Goal: Check status: Check status

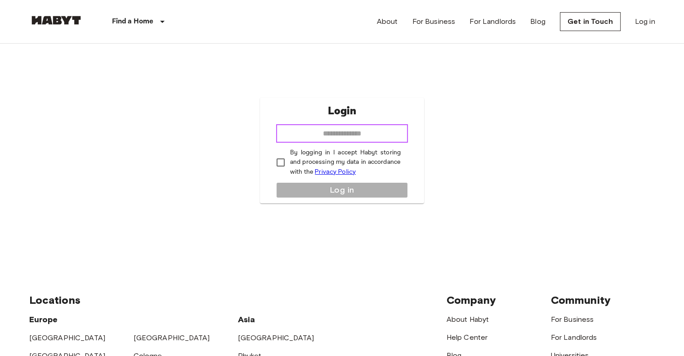
click at [361, 127] on input "email" at bounding box center [342, 134] width 132 height 18
click at [230, 89] on div "Login ​ By logging in I accept Habyt storing and processing my data in accordan…" at bounding box center [342, 151] width 626 height 214
click at [339, 172] on link "Privacy Policy" at bounding box center [335, 172] width 41 height 8
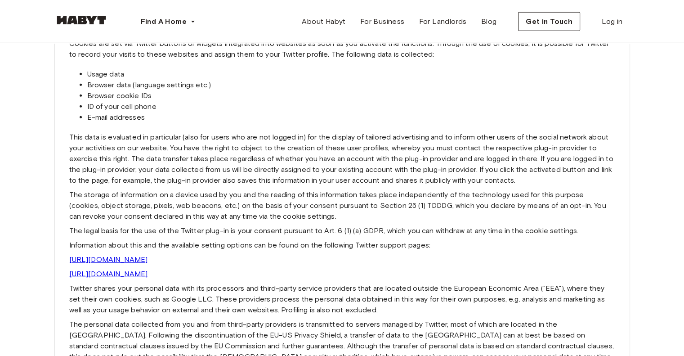
scroll to position [2248, 0]
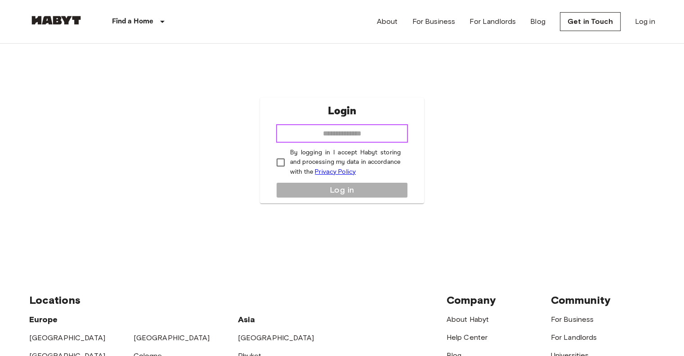
click at [359, 130] on input "email" at bounding box center [342, 134] width 132 height 18
type input "**********"
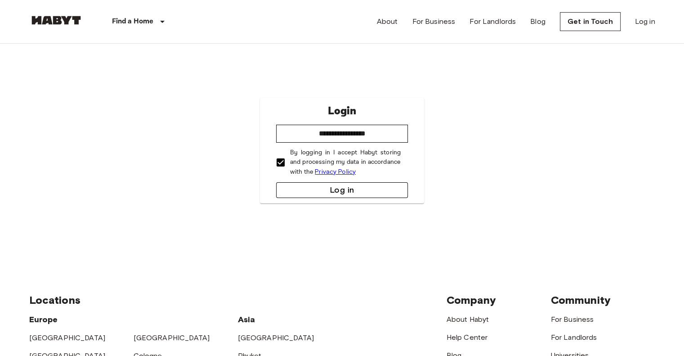
click at [343, 191] on button "Log in" at bounding box center [342, 190] width 132 height 16
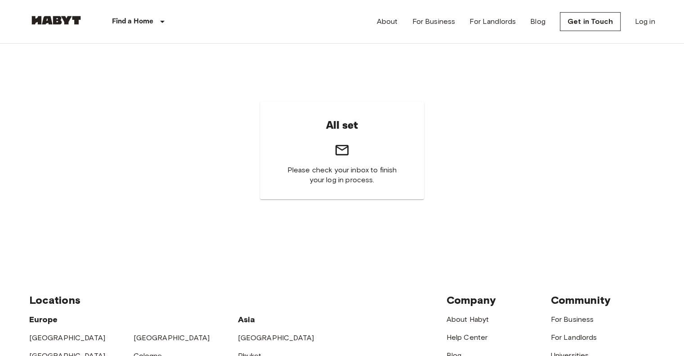
click at [344, 154] on icon at bounding box center [341, 150] width 13 height 10
click at [651, 21] on link "Log in" at bounding box center [645, 21] width 20 height 11
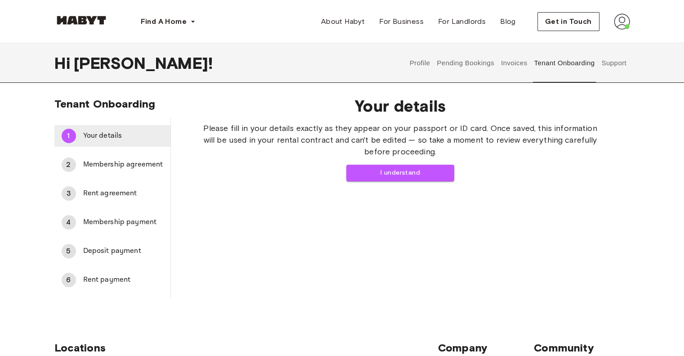
click at [112, 142] on div "1 Your details" at bounding box center [112, 136] width 116 height 22
click at [117, 159] on span "Membership agreement" at bounding box center [123, 164] width 80 height 11
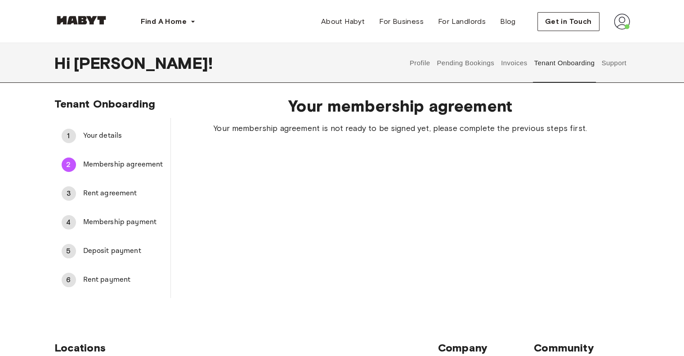
click at [125, 133] on span "Your details" at bounding box center [123, 135] width 80 height 11
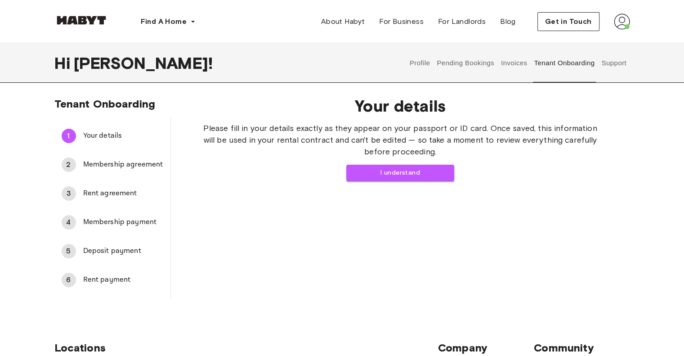
click at [110, 224] on span "Membership payment" at bounding box center [123, 222] width 80 height 11
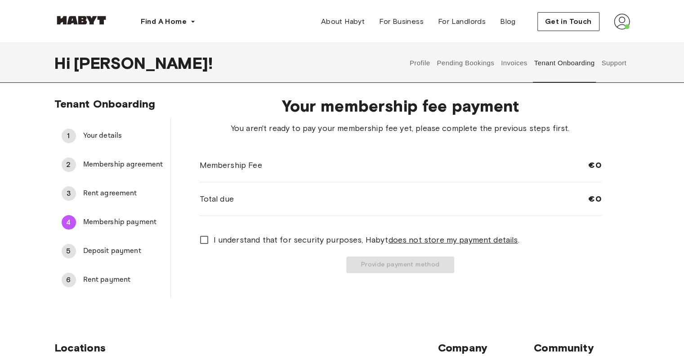
click at [121, 250] on span "Deposit payment" at bounding box center [123, 250] width 80 height 11
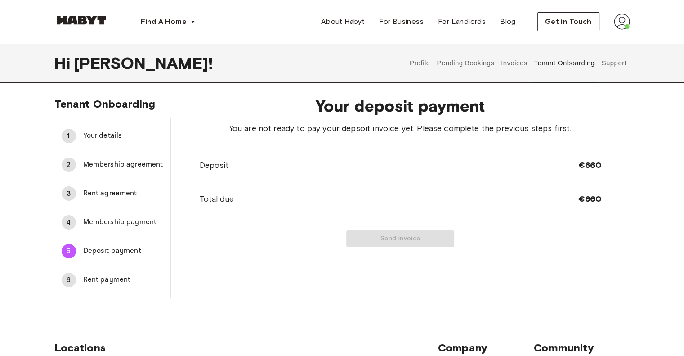
click at [124, 223] on span "Membership payment" at bounding box center [123, 222] width 80 height 11
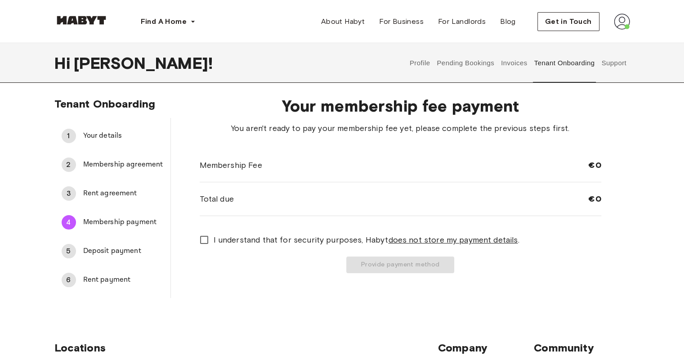
click at [286, 64] on div "Hi [PERSON_NAME] ! Profile Pending Bookings Invoices Tenant Onboarding Support" at bounding box center [342, 63] width 576 height 40
click at [236, 25] on div "Find A Home [GEOGRAPHIC_DATA] [GEOGRAPHIC_DATA] [GEOGRAPHIC_DATA] [GEOGRAPHIC_D…" at bounding box center [342, 21] width 576 height 43
click at [124, 136] on span "Your details" at bounding box center [123, 135] width 80 height 11
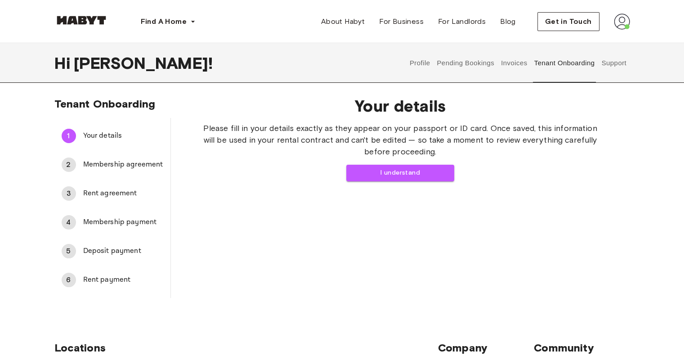
click at [113, 167] on span "Membership agreement" at bounding box center [123, 164] width 80 height 11
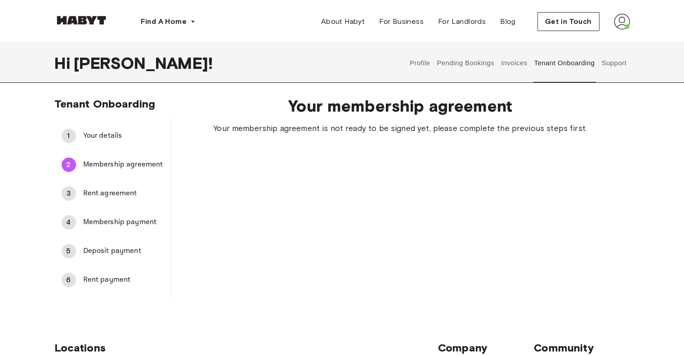
click at [97, 189] on span "Rent agreement" at bounding box center [123, 193] width 80 height 11
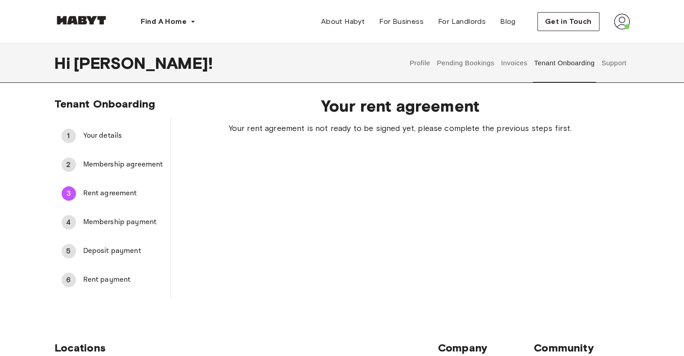
click at [104, 221] on span "Membership payment" at bounding box center [123, 222] width 80 height 11
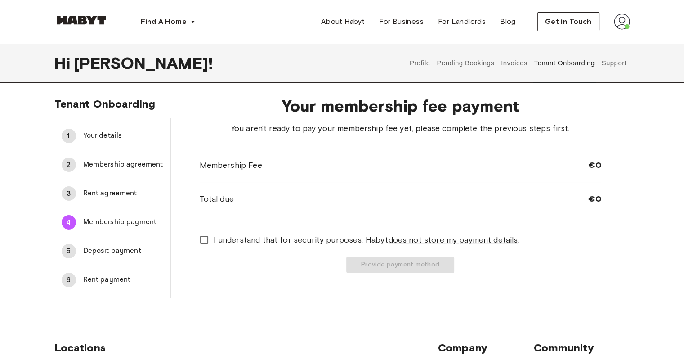
click at [115, 253] on span "Deposit payment" at bounding box center [123, 250] width 80 height 11
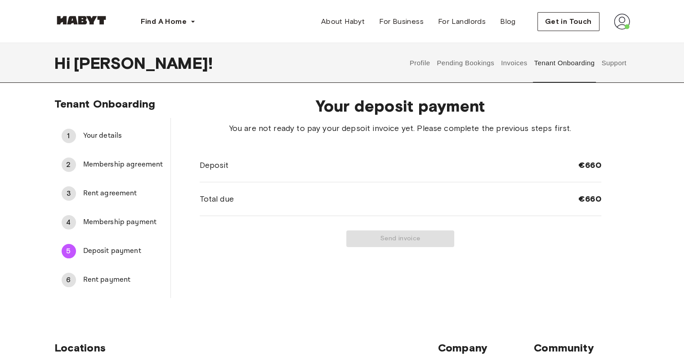
click at [103, 282] on span "Rent payment" at bounding box center [123, 279] width 80 height 11
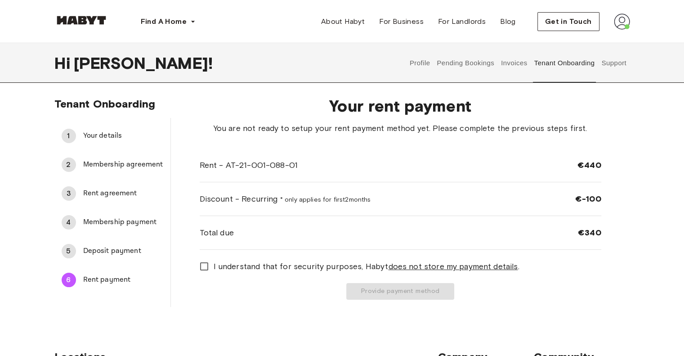
click at [102, 137] on span "Your details" at bounding box center [123, 135] width 80 height 11
